Goal: Communication & Community: Share content

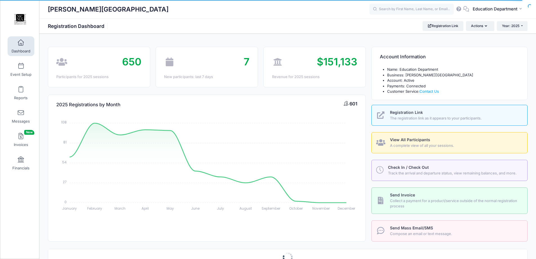
select select
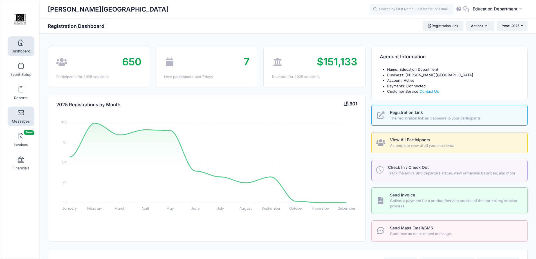
click at [21, 113] on span at bounding box center [21, 113] width 0 height 6
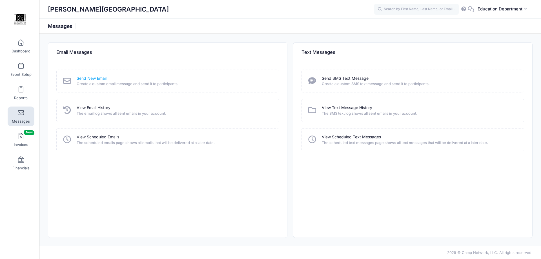
click at [82, 78] on link "Send New Email" at bounding box center [92, 78] width 30 height 6
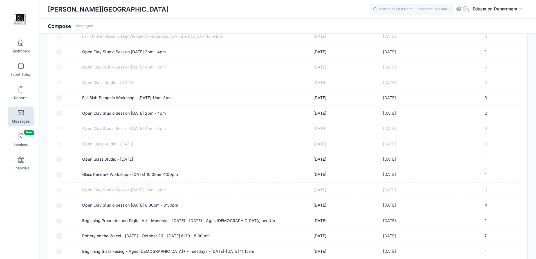
scroll to position [2838, 0]
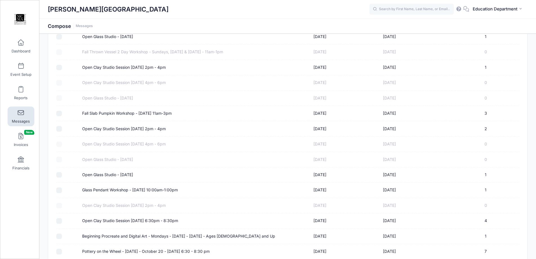
click at [61, 129] on input "Open Clay Studio Session [DATE] 2pm - 4pm" at bounding box center [59, 129] width 6 height 6
checkbox input "true"
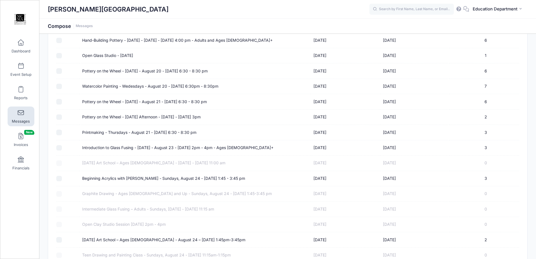
scroll to position [2557, 0]
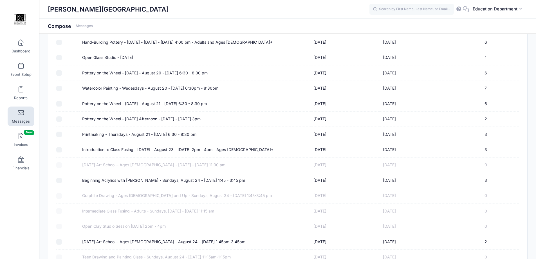
click at [97, 121] on label "Pottery on the Wheel - Thursday Afternoon - August 21 - September 18, 2025 - 3pm" at bounding box center [141, 119] width 119 height 6
click at [62, 121] on input "Pottery on the Wheel - Thursday Afternoon - August 21 - September 18, 2025 - 3pm" at bounding box center [59, 119] width 6 height 6
checkbox input "true"
click at [99, 103] on label "Pottery on the Wheel - Thursday - August 21 - September 18, 2025 - 6:30 - 8:30 …" at bounding box center [144, 104] width 125 height 6
click at [62, 103] on input "Pottery on the Wheel - Thursday - August 21 - September 18, 2025 - 6:30 - 8:30 …" at bounding box center [59, 104] width 6 height 6
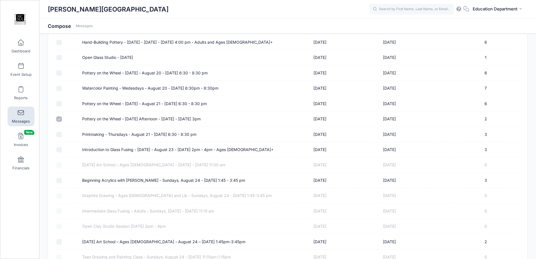
checkbox input "true"
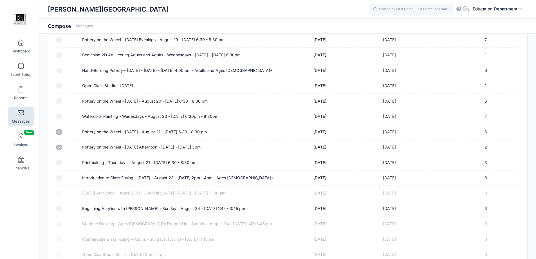
click at [100, 98] on label "Pottery on the Wheel - Wednesday - August 20 - September 17, 2025 - 6:30 - 8:30…" at bounding box center [145, 101] width 126 height 6
click at [62, 98] on input "Pottery on the Wheel - Wednesday - August 20 - September 17, 2025 - 6:30 - 8:30…" at bounding box center [59, 101] width 6 height 6
checkbox input "true"
click at [102, 70] on label "Hand-Building Pottery - Wednesday - August 20 - September 17, 2025 - 4:00 pm - …" at bounding box center [177, 71] width 191 height 6
click at [62, 70] on input "Hand-Building Pottery - Wednesday - August 20 - September 17, 2025 - 4:00 pm - …" at bounding box center [59, 71] width 6 height 6
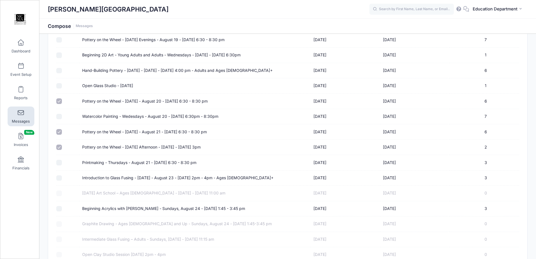
checkbox input "true"
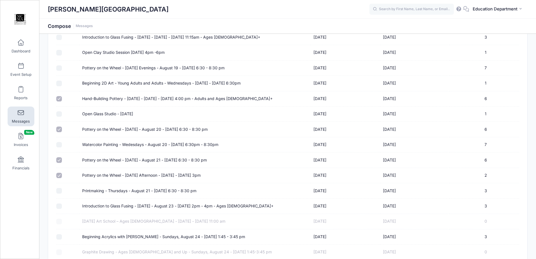
click at [105, 70] on label "Pottery on the Wheel - Tuesday Evenings - August 19 - September 16, 2025 - 6:30…" at bounding box center [153, 68] width 142 height 6
click at [62, 70] on input "Pottery on the Wheel - Tuesday Evenings - August 19 - September 16, 2025 - 6:30…" at bounding box center [59, 68] width 6 height 6
checkbox input "true"
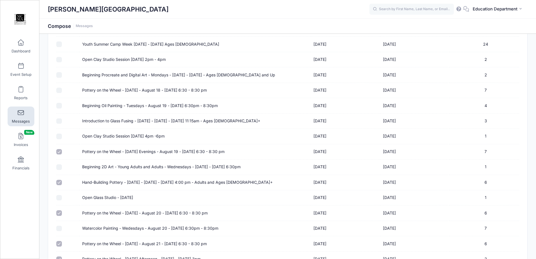
scroll to position [2416, 0]
click at [104, 90] on label "Pottery on the Wheel - Monday - August 18 - September 15, 2025 - 6:30 - 8:30 pm" at bounding box center [144, 91] width 125 height 6
click at [62, 90] on input "Pottery on the Wheel - Monday - August 18 - September 15, 2025 - 6:30 - 8:30 pm" at bounding box center [59, 91] width 6 height 6
checkbox input "true"
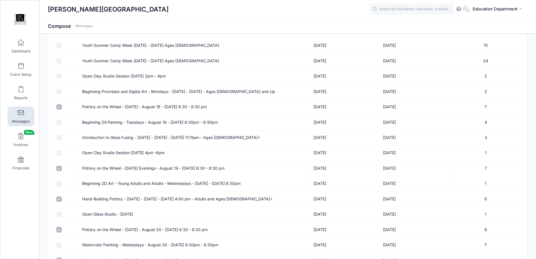
scroll to position [2388, 0]
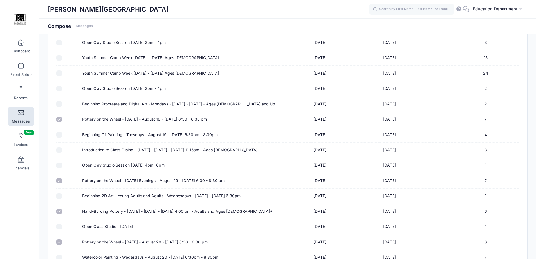
click at [114, 164] on label "Open Clay Studio Session [DATE] 4pm -6pm" at bounding box center [123, 165] width 83 height 6
click at [62, 164] on input "Open Clay Studio Session [DATE] 4pm -6pm" at bounding box center [59, 165] width 6 height 6
checkbox input "true"
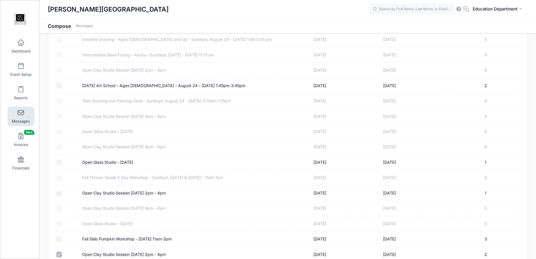
scroll to position [2725, 0]
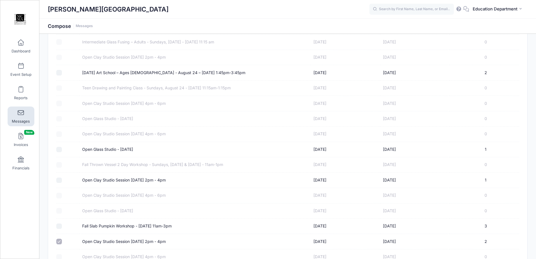
click at [96, 182] on label "Open Clay Studio Session [DATE] 2pm - 4pm" at bounding box center [124, 180] width 84 height 6
click at [62, 182] on input "Open Clay Studio Session [DATE] 2pm - 4pm" at bounding box center [59, 180] width 6 height 6
checkbox input "true"
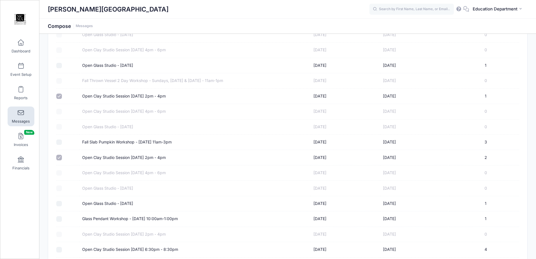
scroll to position [2810, 0]
click at [106, 201] on label "Open Glass Studio - [DATE]" at bounding box center [107, 203] width 51 height 6
click at [62, 201] on input "Open Glass Studio - [DATE]" at bounding box center [59, 203] width 6 height 6
checkbox input "true"
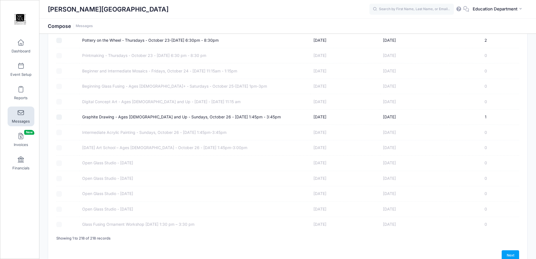
scroll to position [3232, 0]
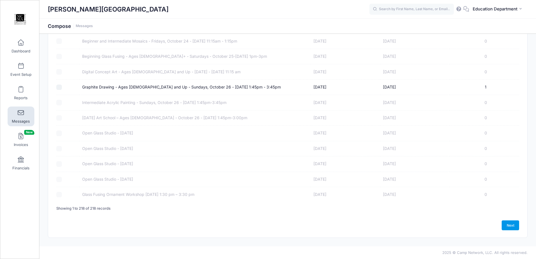
click at [507, 224] on link "Next" at bounding box center [510, 225] width 17 height 10
select select "50"
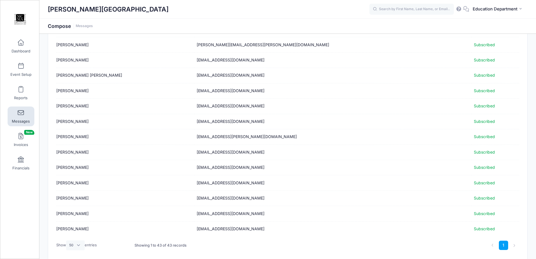
scroll to position [546, 0]
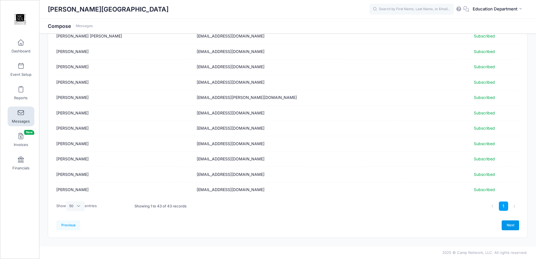
click at [512, 222] on link "Next" at bounding box center [510, 225] width 17 height 10
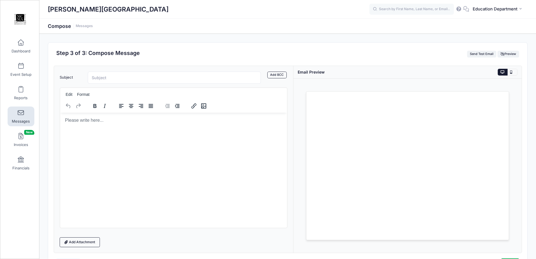
scroll to position [0, 0]
click at [144, 79] on input "Subject" at bounding box center [174, 78] width 173 height 12
type input "O"
type input "Pottery Ready for Pick Up at MCMA!"
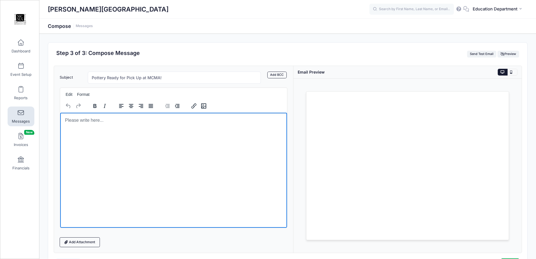
click at [127, 121] on p "Rich Text Area. Press ALT-0 for help." at bounding box center [173, 120] width 218 height 6
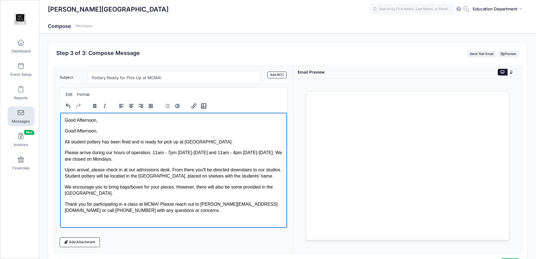
click at [90, 137] on body "Good Afternoon, Good Afternoon, All student pottery has been fired and is ready…" at bounding box center [173, 170] width 218 height 107
click at [62, 138] on html "Good Afternoon, Good Afternoon, All student pottery has been fired and is ready…" at bounding box center [173, 170] width 227 height 116
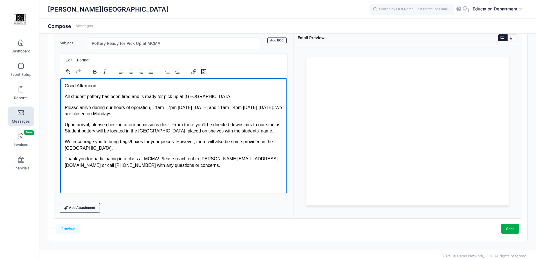
scroll to position [38, 0]
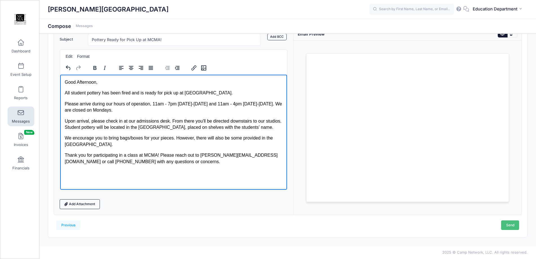
click at [512, 225] on link "Send" at bounding box center [511, 225] width 18 height 10
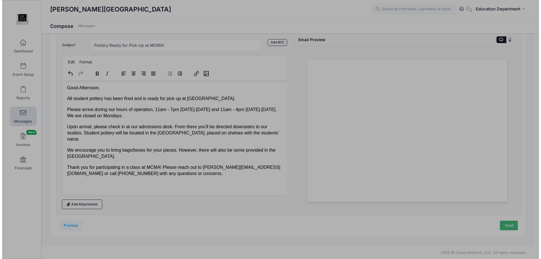
scroll to position [0, 0]
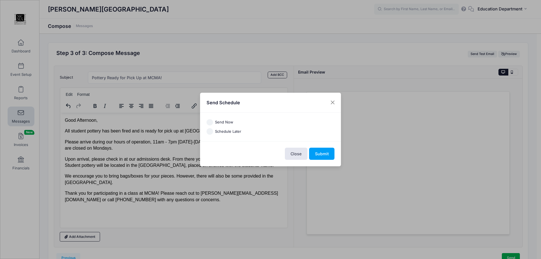
click at [226, 124] on label "Send Now" at bounding box center [224, 122] width 18 height 6
click at [213, 124] on input "Send Now" at bounding box center [209, 122] width 6 height 6
radio input "true"
click at [329, 155] on button "Submit" at bounding box center [321, 154] width 25 height 12
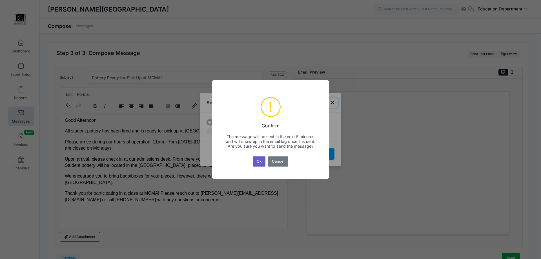
click at [260, 162] on button "Ok" at bounding box center [259, 161] width 13 height 10
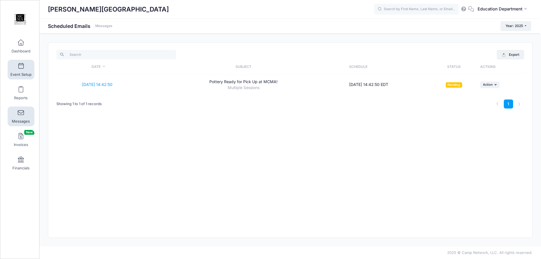
click at [22, 72] on link "Event Setup" at bounding box center [21, 70] width 27 height 20
